Goal: Contribute content: Contribute content

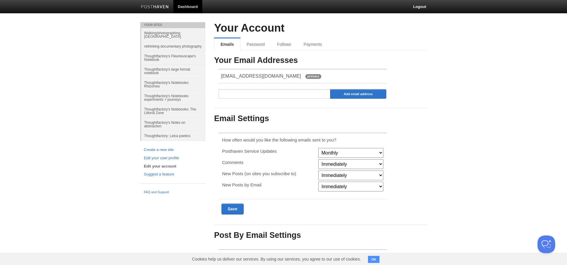
click at [165, 32] on link "Walking/photographing [GEOGRAPHIC_DATA]" at bounding box center [173, 34] width 64 height 13
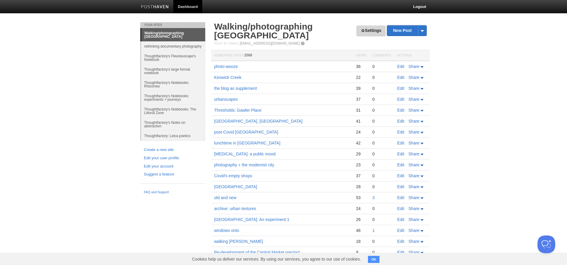
click at [373, 31] on link "Settings" at bounding box center [370, 30] width 29 height 11
click at [408, 29] on link "New Post" at bounding box center [406, 30] width 39 height 10
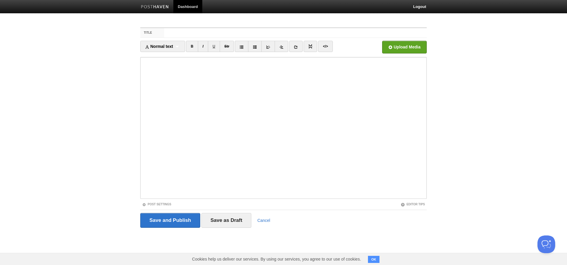
click at [171, 32] on input "Title" at bounding box center [295, 32] width 263 height 9
type input "urban decay"
click at [407, 48] on input "file" at bounding box center [226, 49] width 447 height 30
click at [166, 203] on link "Post Settings" at bounding box center [156, 204] width 29 height 3
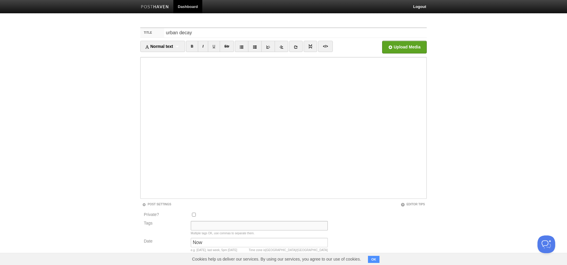
click at [195, 225] on input "Tags" at bounding box center [259, 225] width 137 height 9
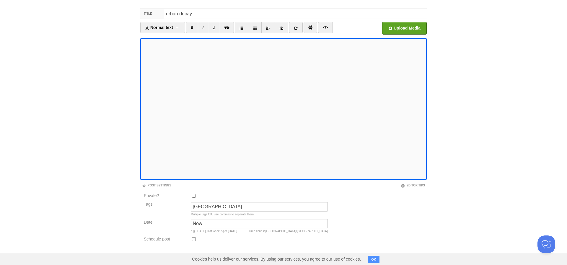
scroll to position [19, 0]
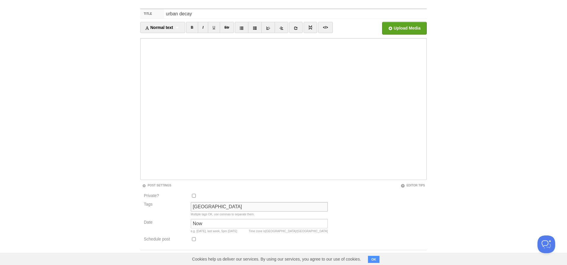
click at [212, 206] on input "[GEOGRAPHIC_DATA]" at bounding box center [259, 206] width 137 height 9
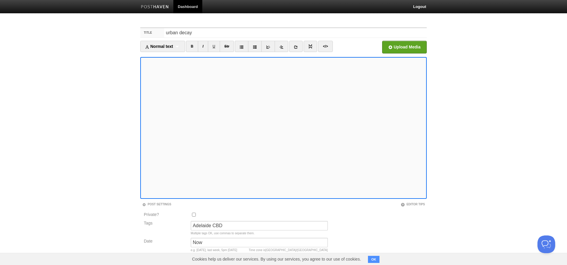
scroll to position [1, 0]
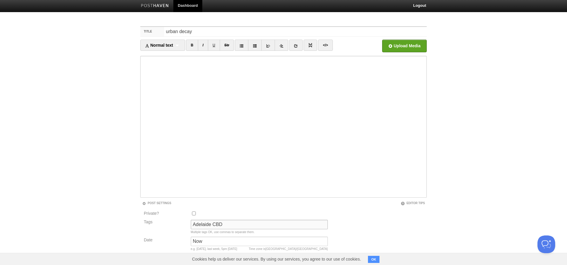
click at [222, 225] on input "Adelaide CBD" at bounding box center [259, 224] width 137 height 9
click at [229, 224] on input "Adelaide CBD, [GEOGRAPHIC_DATA]," at bounding box center [259, 224] width 137 height 9
click at [233, 224] on input "Adelaide CBD, Frasnbklin St," at bounding box center [259, 224] width 137 height 9
click at [235, 224] on input "Adelaide CBD, Franbklin St," at bounding box center [259, 224] width 137 height 9
click at [255, 224] on input "Adelaide CBD, Franklin St," at bounding box center [259, 224] width 137 height 9
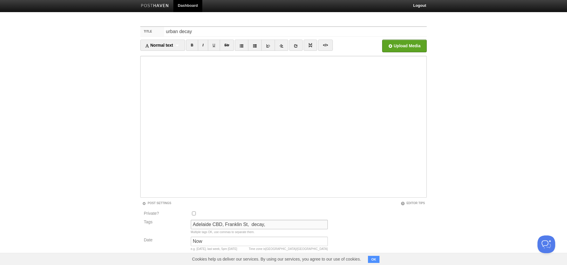
click at [267, 223] on input "Adelaide CBD, Franklin St, decay," at bounding box center [259, 224] width 137 height 9
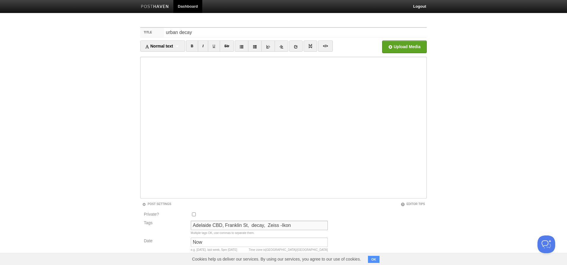
click at [276, 225] on input "Adelaide CBD, Franklin St, decay, Zeiss -Ikon" at bounding box center [259, 225] width 137 height 9
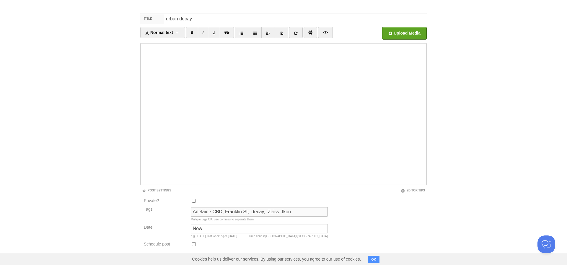
scroll to position [14, 0]
click at [290, 211] on input "Adelaide CBD, Franklin St, decay, Zeiss-Ikon" at bounding box center [259, 210] width 137 height 9
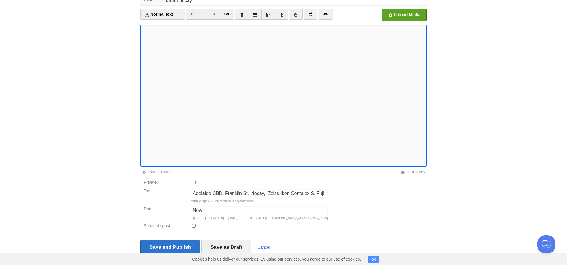
scroll to position [32, 0]
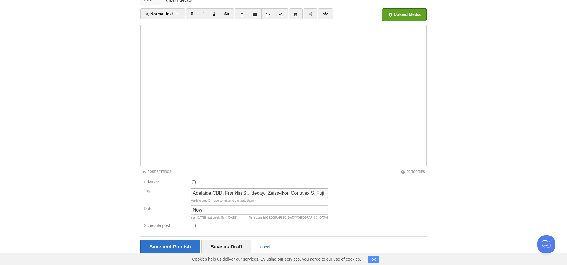
click at [319, 193] on input "Adelaide CBD, Franklin St, decay, Zeiss-Ikon Contalex S, Fuji Superia," at bounding box center [259, 192] width 137 height 9
type input "Adelaide CBD, Franklin St, decay, Zeiss-Ikon Contalex S, Fujifilm Superia,"
click at [172, 245] on input "Save and Publish" at bounding box center [170, 246] width 60 height 15
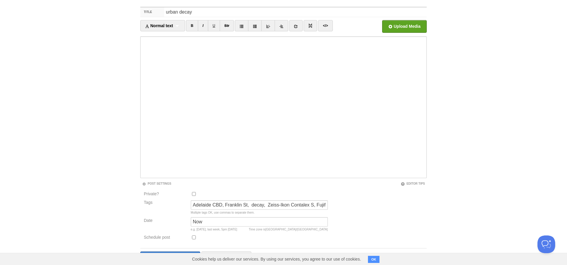
scroll to position [22, 0]
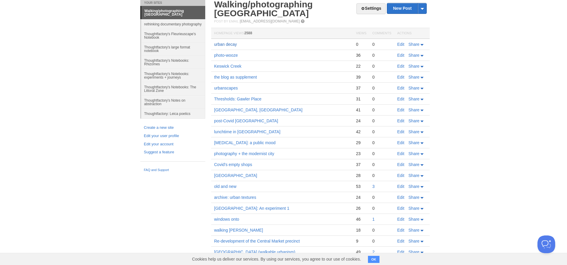
click at [218, 42] on link "urban decay" at bounding box center [225, 44] width 23 height 5
click at [399, 42] on link "Edit" at bounding box center [400, 44] width 7 height 5
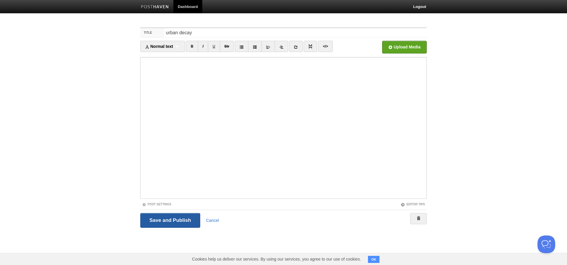
click at [174, 221] on input "Save and Publish" at bounding box center [170, 220] width 60 height 15
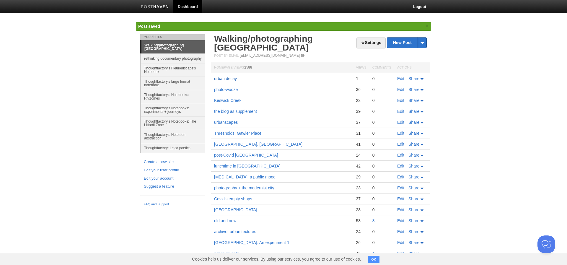
click at [219, 76] on link "urban decay" at bounding box center [225, 78] width 23 height 5
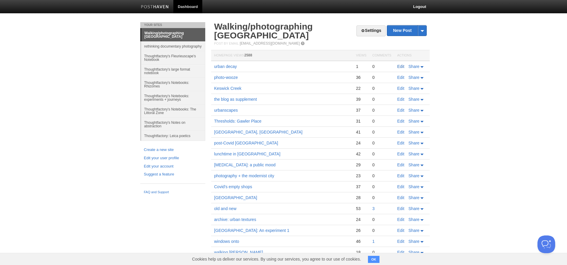
click at [399, 64] on link "Edit" at bounding box center [400, 66] width 7 height 5
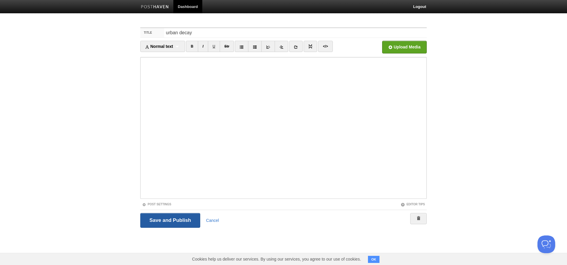
click at [180, 221] on input "Save and Publish" at bounding box center [170, 220] width 60 height 15
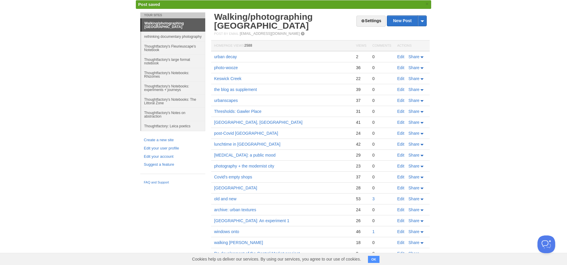
scroll to position [22, 0]
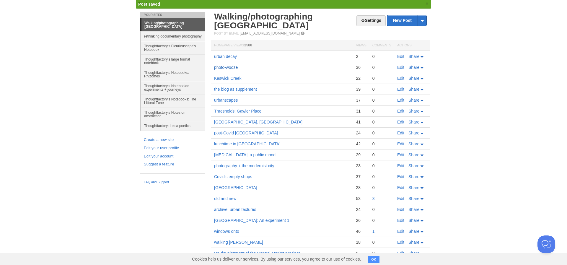
click at [228, 65] on link "photo-wooze" at bounding box center [226, 67] width 24 height 5
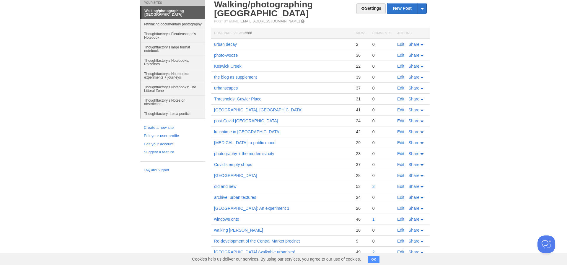
click at [402, 42] on link "Edit" at bounding box center [400, 44] width 7 height 5
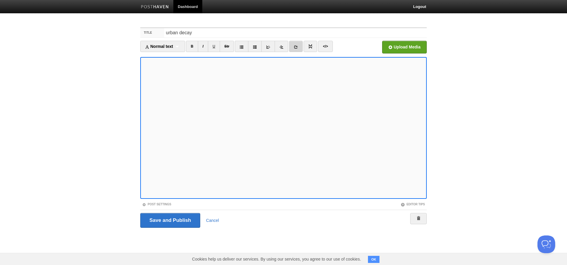
scroll to position [0, 1]
click at [298, 45] on icon at bounding box center [296, 47] width 4 height 4
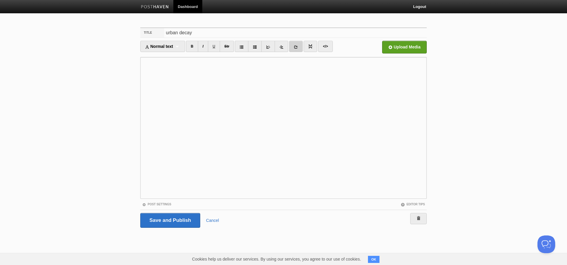
scroll to position [0, 0]
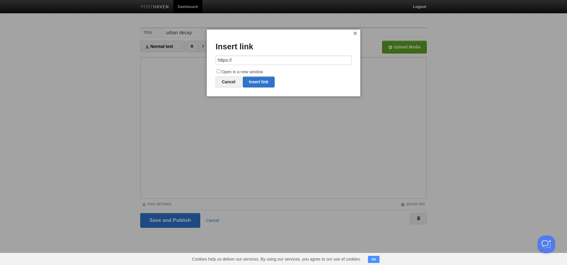
click at [237, 59] on input "https://" at bounding box center [284, 60] width 136 height 9
click at [233, 60] on input "https://" at bounding box center [284, 60] width 136 height 9
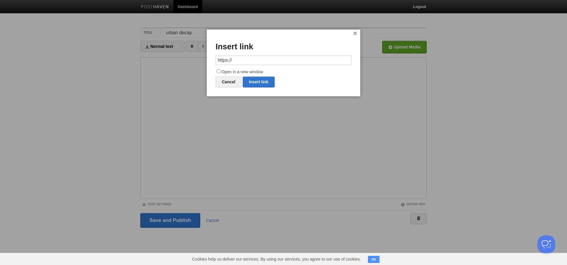
click at [233, 60] on input "https://" at bounding box center [284, 60] width 136 height 9
drag, startPoint x: 233, startPoint y: 60, endPoint x: 210, endPoint y: 58, distance: 23.1
click at [210, 58] on div "× Insert link https:// Open in a new window Cancel Insert link" at bounding box center [284, 63] width 154 height 67
type input "[URL][DOMAIN_NAME]"
click at [218, 70] on input "Open in a new window" at bounding box center [219, 71] width 4 height 4
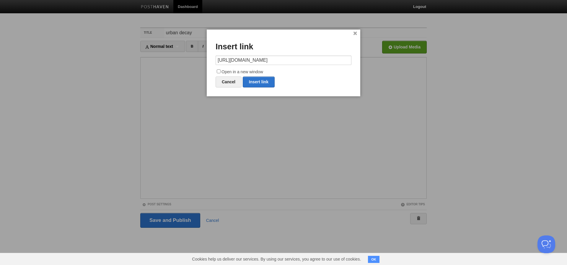
checkbox input "true"
click at [260, 82] on link "Insert link" at bounding box center [259, 81] width 32 height 11
type input "https://"
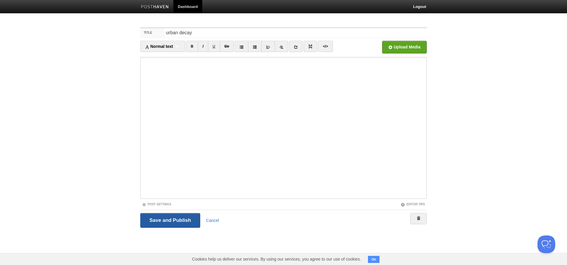
click at [167, 219] on input "Save and Publish" at bounding box center [170, 220] width 60 height 15
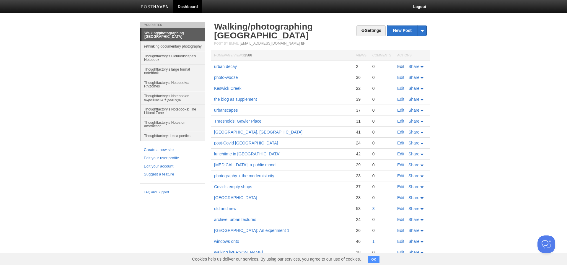
click at [402, 64] on link "Edit" at bounding box center [400, 66] width 7 height 5
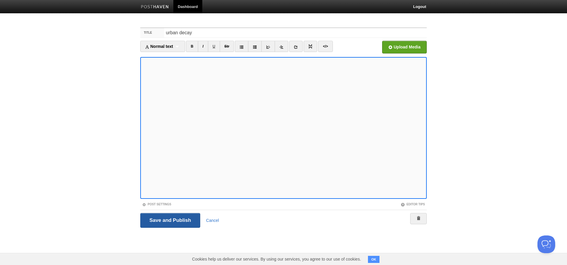
click at [164, 221] on input "Save and Publish" at bounding box center [170, 220] width 60 height 15
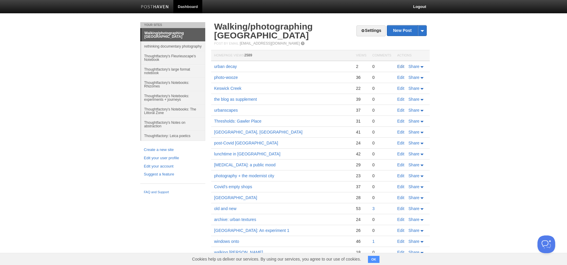
click at [401, 64] on link "Edit" at bounding box center [400, 66] width 7 height 5
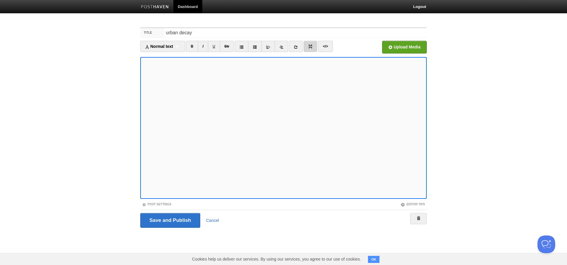
click at [312, 47] on img at bounding box center [310, 46] width 4 height 4
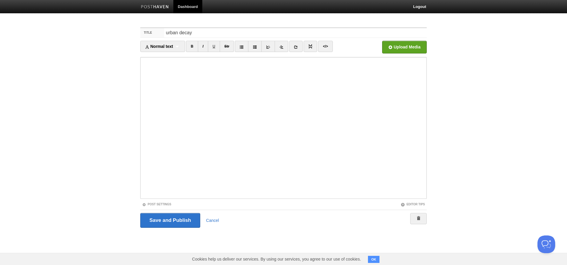
click at [142, 147] on iframe at bounding box center [283, 128] width 286 height 142
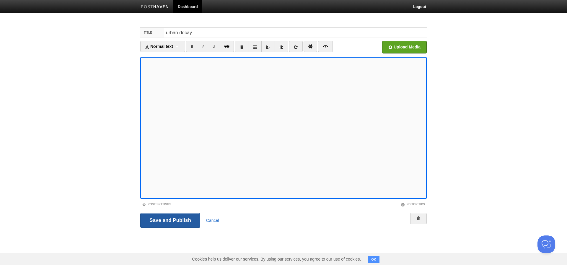
click at [166, 219] on input "Save and Publish" at bounding box center [170, 220] width 60 height 15
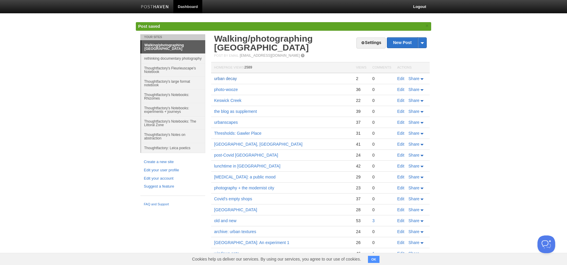
click at [232, 76] on link "urban decay" at bounding box center [225, 78] width 23 height 5
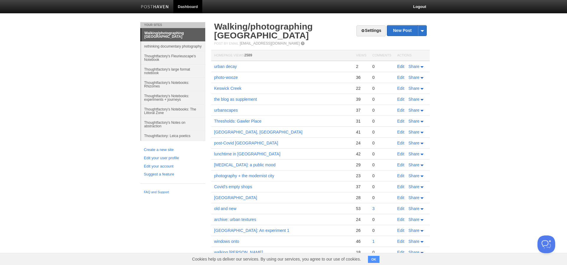
click at [401, 64] on link "Edit" at bounding box center [400, 66] width 7 height 5
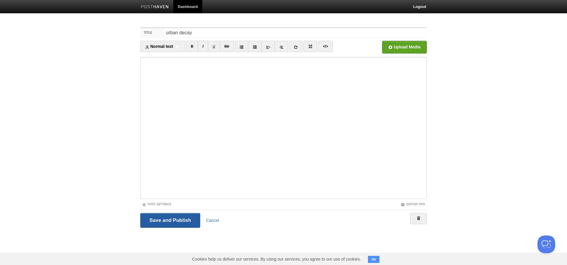
click at [178, 219] on input "Save and Publish" at bounding box center [170, 220] width 60 height 15
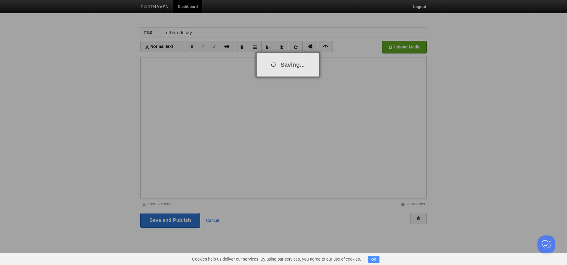
scroll to position [0, 1]
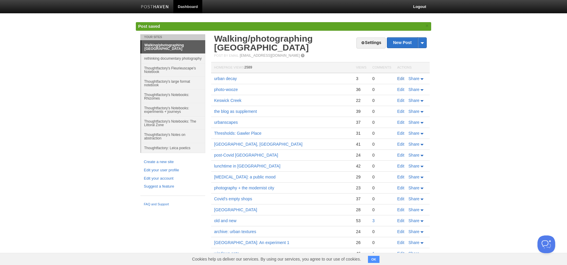
click at [400, 76] on link "Edit" at bounding box center [400, 78] width 7 height 5
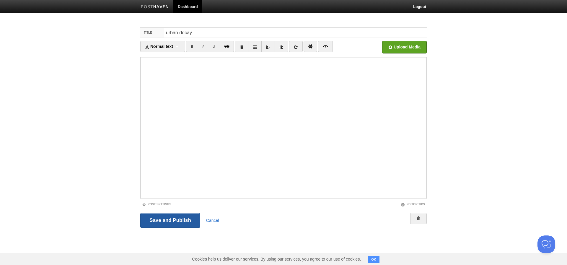
click at [176, 219] on input "Save and Publish" at bounding box center [170, 220] width 60 height 15
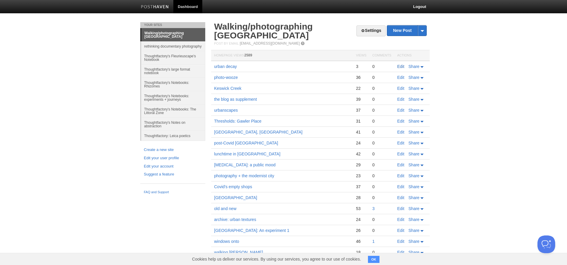
click at [400, 64] on link "Edit" at bounding box center [400, 66] width 7 height 5
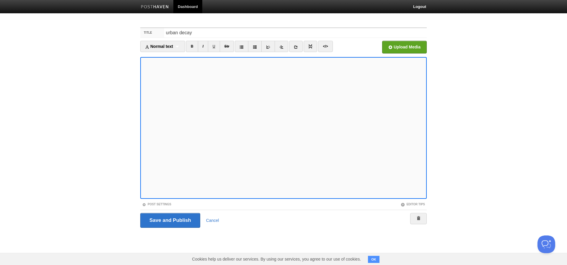
scroll to position [0, 0]
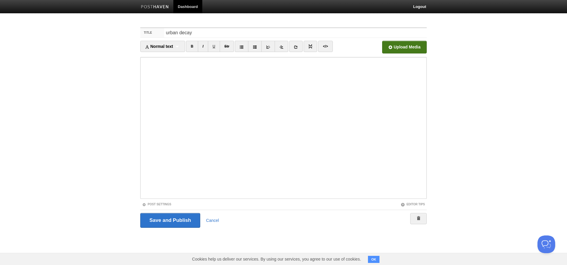
click at [405, 44] on input "file" at bounding box center [226, 49] width 447 height 30
click at [403, 48] on input "file" at bounding box center [226, 49] width 447 height 30
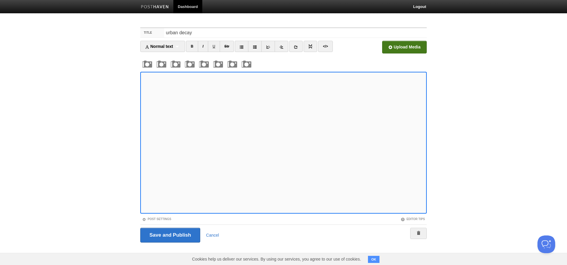
scroll to position [0, 0]
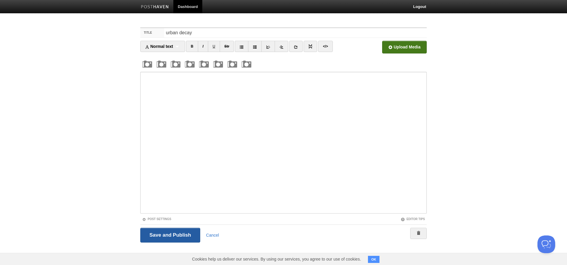
click at [173, 234] on input "Save and Publish" at bounding box center [170, 235] width 60 height 15
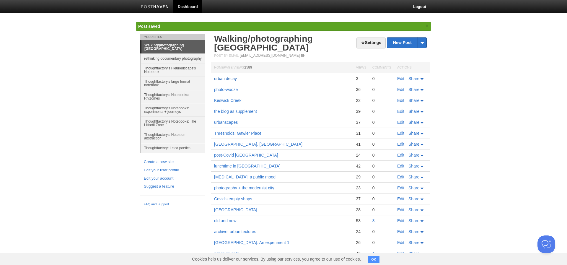
click at [232, 76] on link "urban decay" at bounding box center [225, 78] width 23 height 5
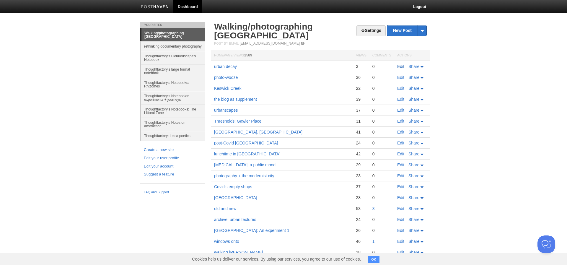
click at [400, 64] on link "Edit" at bounding box center [400, 66] width 7 height 5
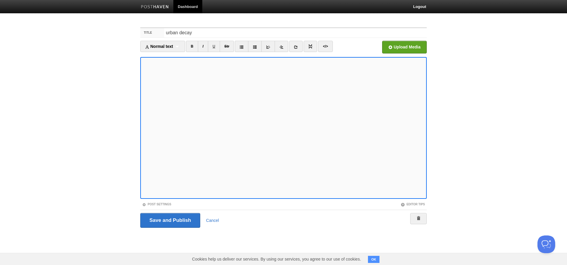
scroll to position [0, 0]
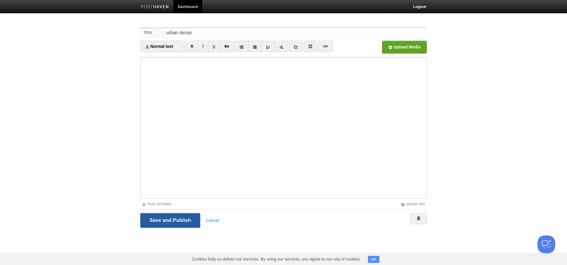
click at [161, 219] on input "Save and Publish" at bounding box center [170, 220] width 60 height 15
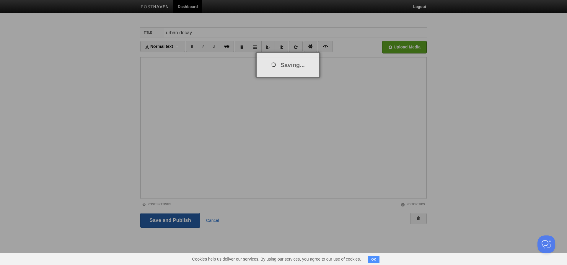
scroll to position [0, 0]
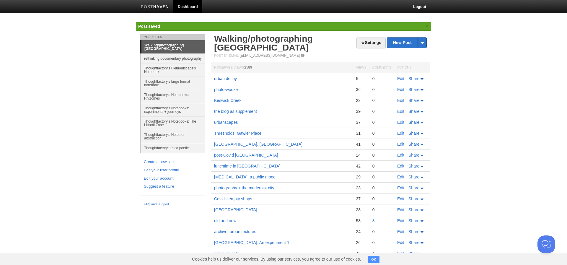
click at [227, 76] on link "urban decay" at bounding box center [225, 78] width 23 height 5
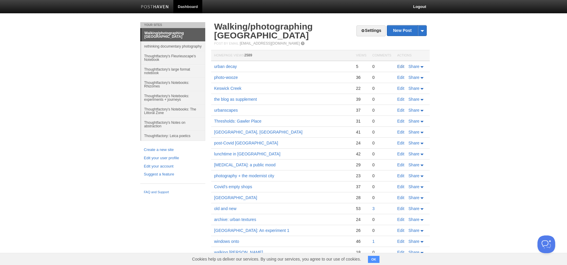
click at [402, 64] on link "Edit" at bounding box center [400, 66] width 7 height 5
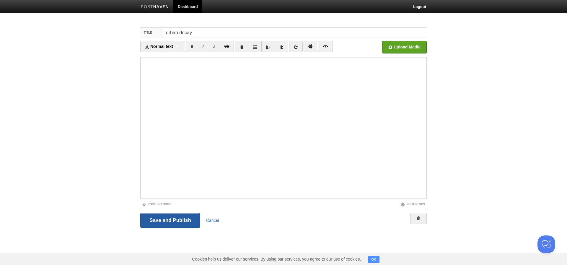
click at [152, 219] on input "Save and Publish" at bounding box center [170, 220] width 60 height 15
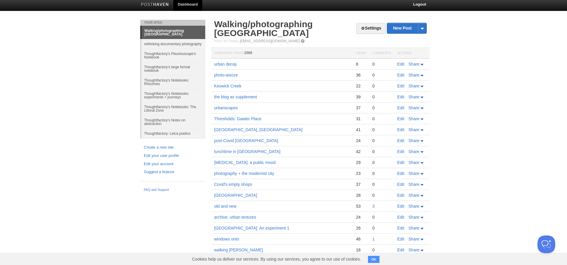
scroll to position [2, 0]
click at [232, 127] on link "[GEOGRAPHIC_DATA], [GEOGRAPHIC_DATA]" at bounding box center [258, 129] width 88 height 5
click at [400, 62] on link "Edit" at bounding box center [400, 64] width 7 height 5
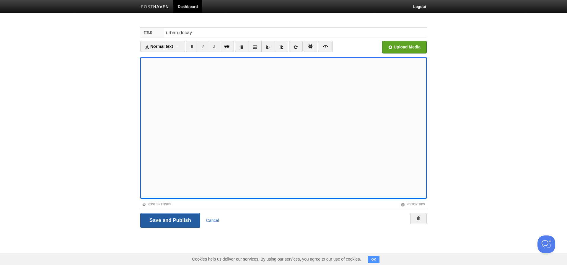
click at [181, 221] on input "Save and Publish" at bounding box center [170, 220] width 60 height 15
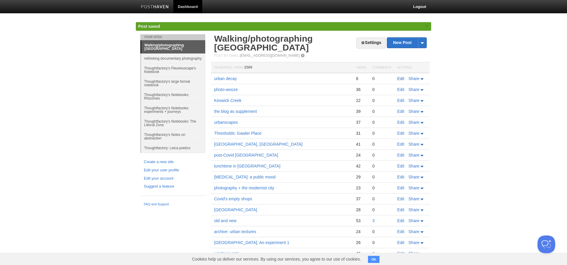
click at [402, 76] on link "Edit" at bounding box center [400, 78] width 7 height 5
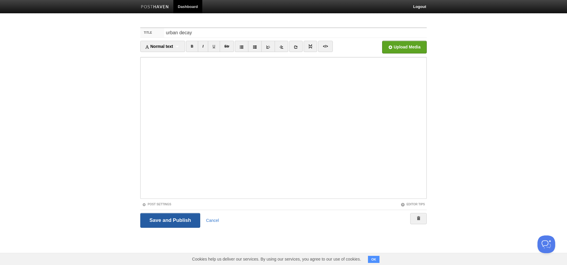
click at [174, 220] on input "Save and Publish" at bounding box center [170, 220] width 60 height 15
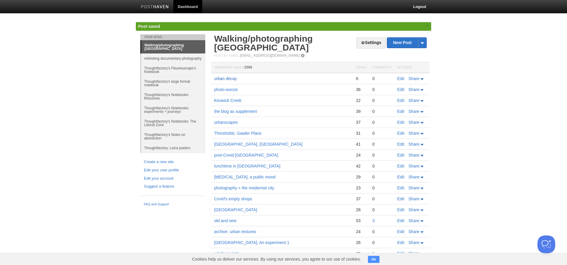
click at [219, 76] on link "urban decay" at bounding box center [225, 78] width 23 height 5
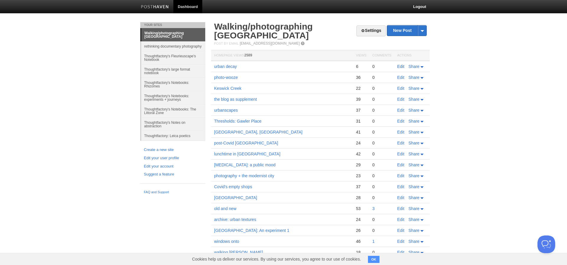
click at [400, 64] on link "Edit" at bounding box center [400, 66] width 7 height 5
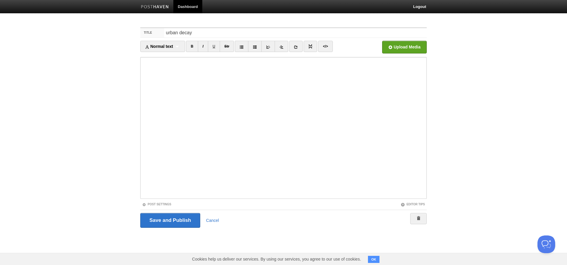
click at [165, 220] on input "Save and Publish" at bounding box center [170, 220] width 60 height 15
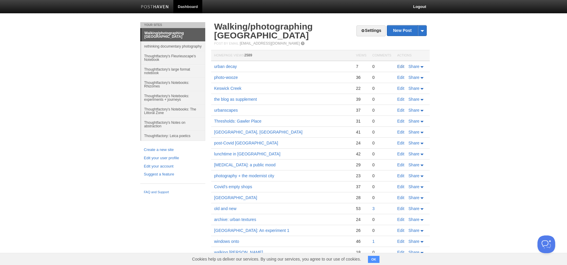
click at [401, 64] on link "Edit" at bounding box center [400, 66] width 7 height 5
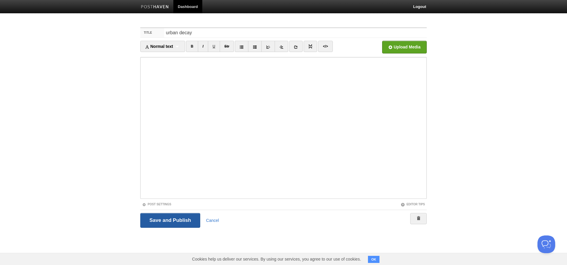
click at [162, 220] on input "Save and Publish" at bounding box center [170, 220] width 60 height 15
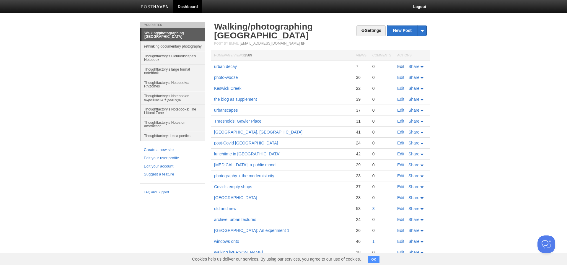
click at [399, 64] on link "Edit" at bounding box center [400, 66] width 7 height 5
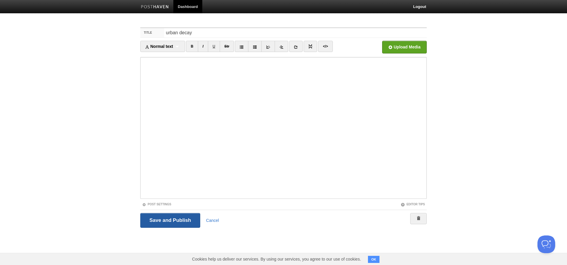
click at [178, 215] on input "Save and Publish" at bounding box center [170, 220] width 60 height 15
